Goal: Transaction & Acquisition: Purchase product/service

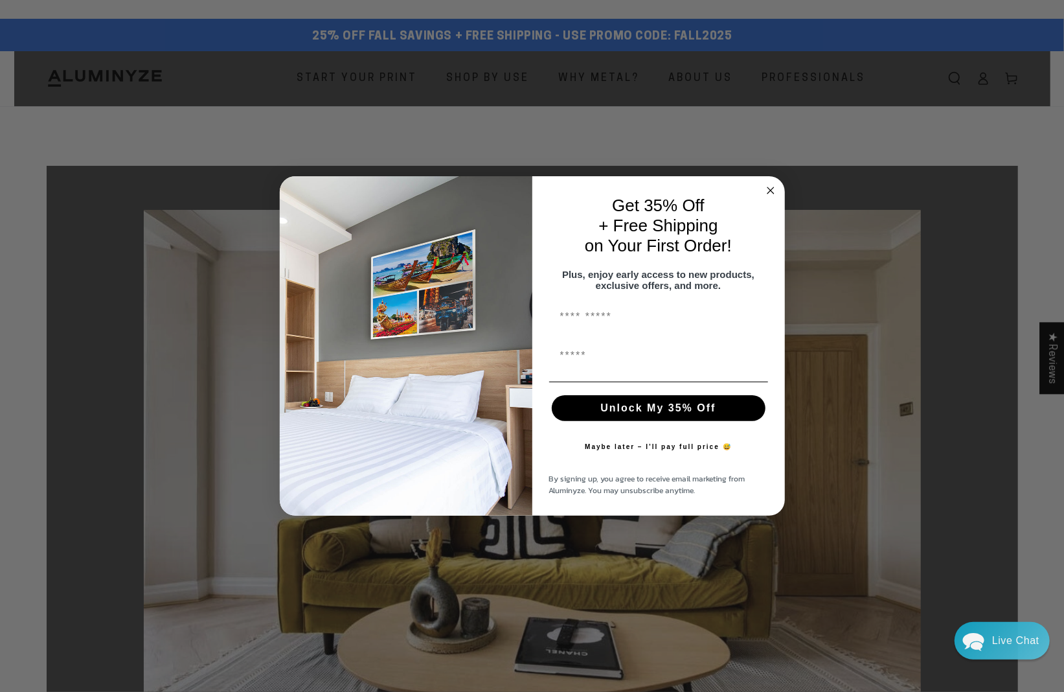
click at [775, 183] on circle "Close dialog" at bounding box center [770, 190] width 15 height 15
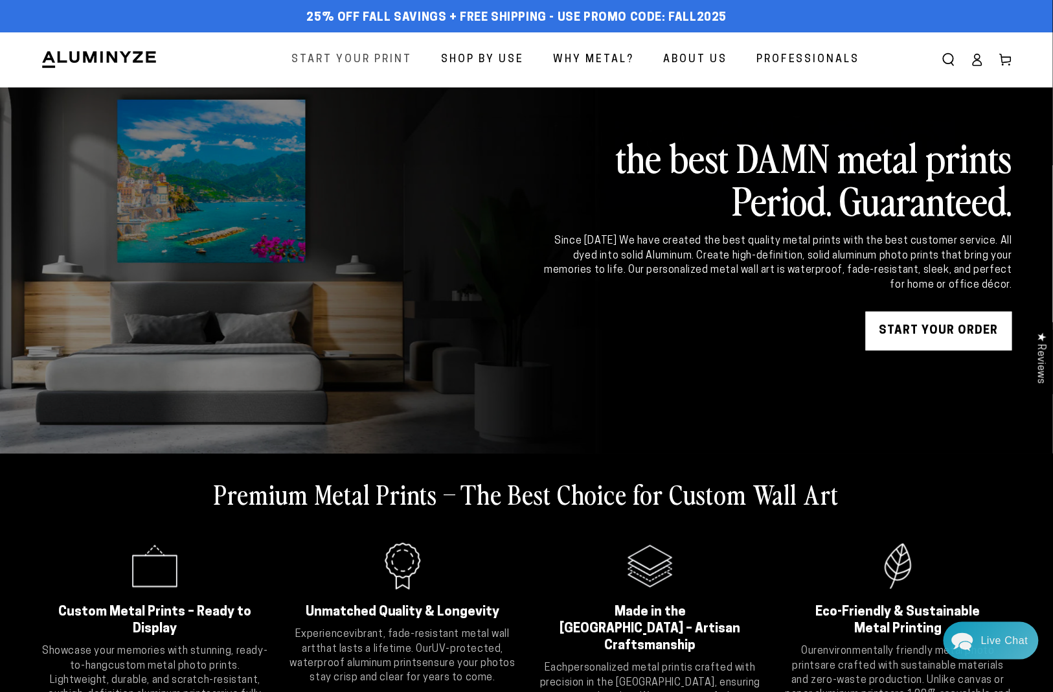
click at [354, 59] on span "Start Your Print" at bounding box center [351, 60] width 120 height 19
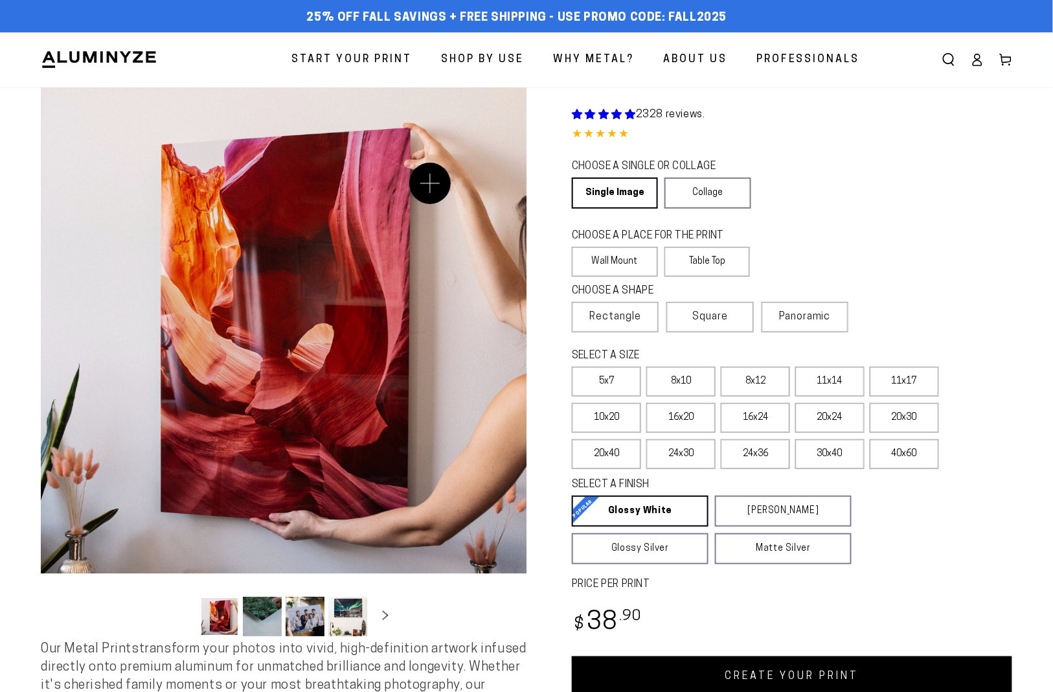
select select "**********"
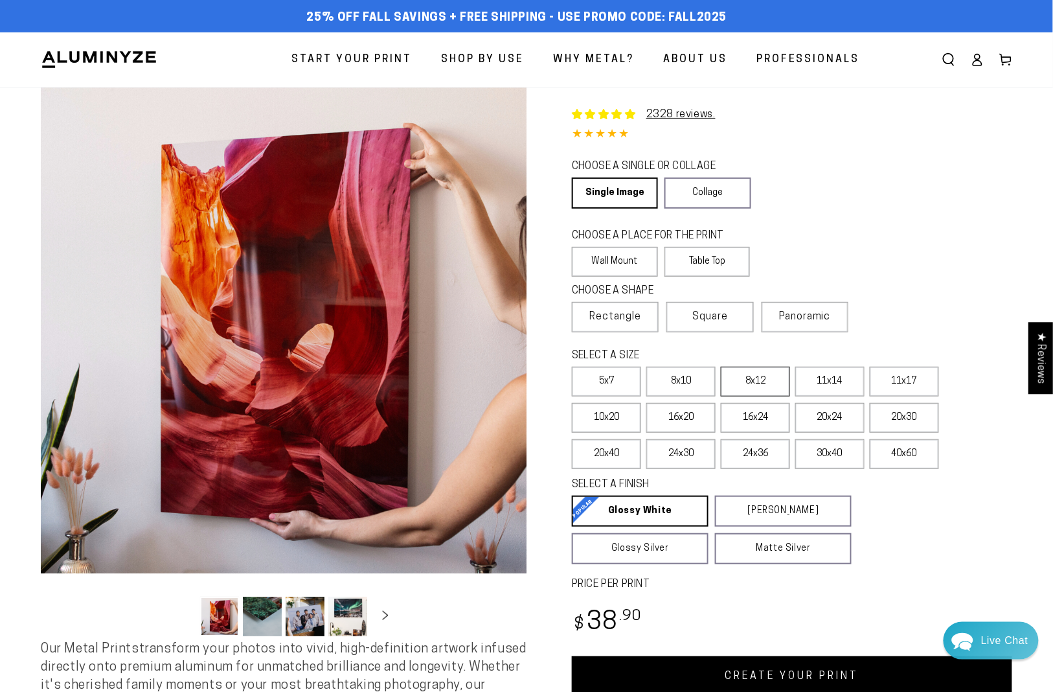
click at [752, 373] on label "8x12" at bounding box center [755, 382] width 69 height 30
click at [747, 380] on label "8x12" at bounding box center [755, 382] width 69 height 30
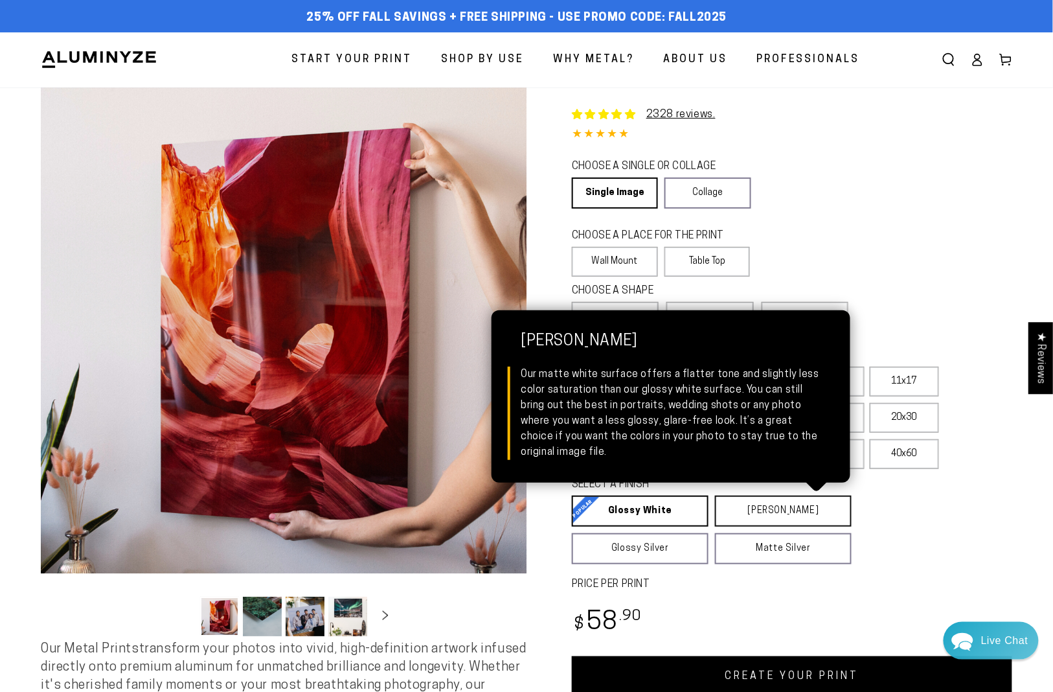
click at [756, 504] on link "[PERSON_NAME] Matte White Our matte white surface offers a flatter tone and sli…" at bounding box center [783, 510] width 137 height 31
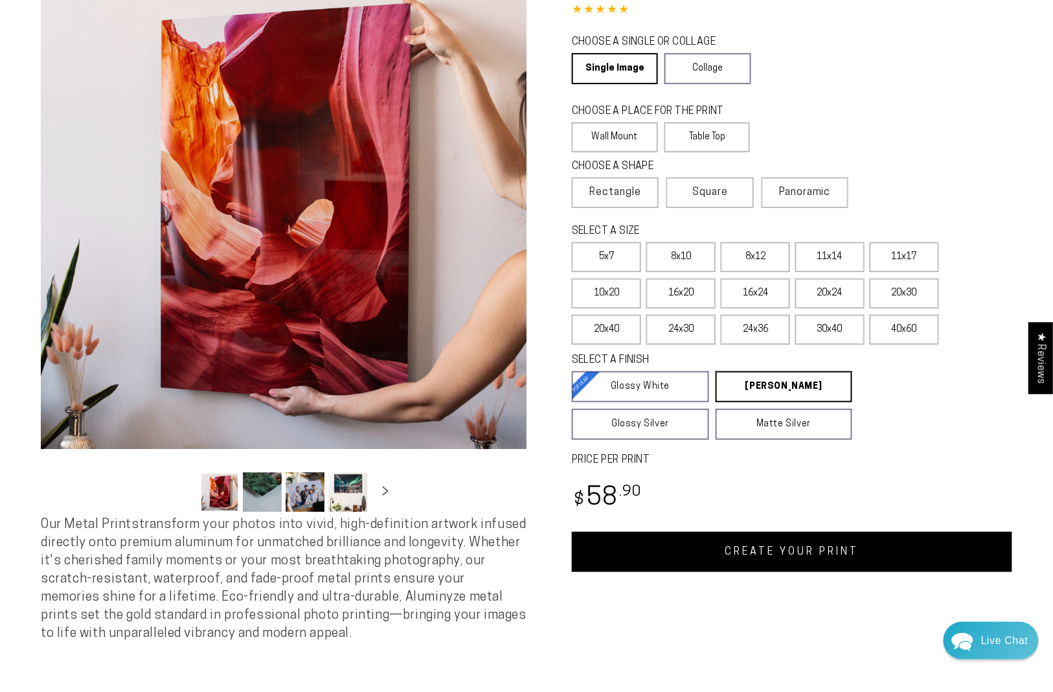
scroll to position [144, 0]
